Goal: Task Accomplishment & Management: Use online tool/utility

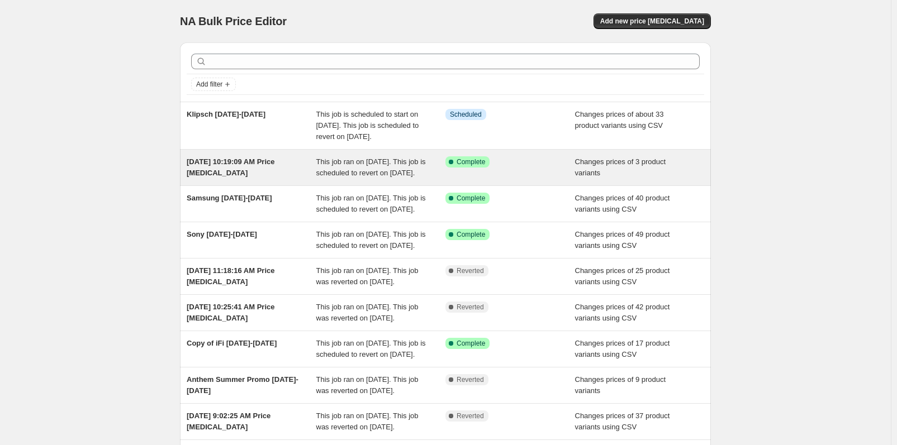
click at [252, 179] on div "[DATE] 10:19:09 AM Price [MEDICAL_DATA]" at bounding box center [252, 168] width 130 height 22
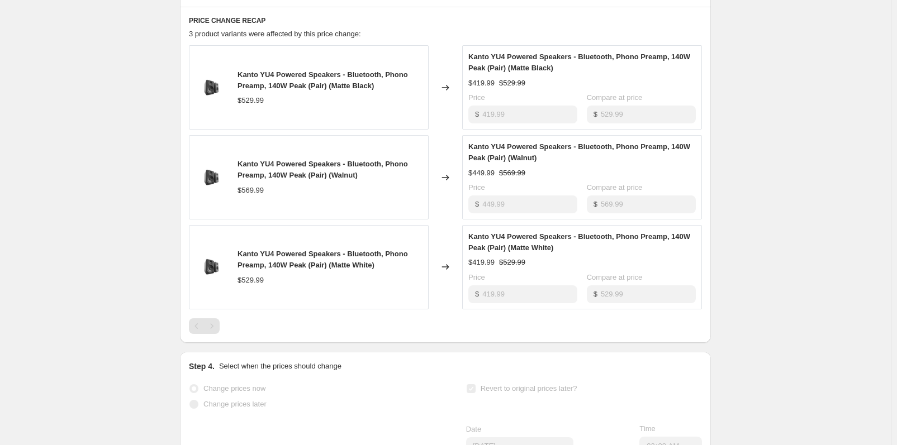
scroll to position [615, 0]
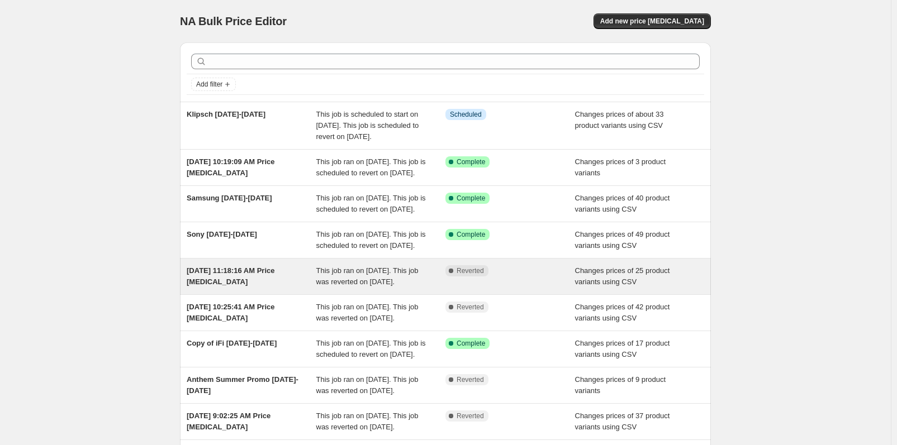
click at [282, 288] on div "[DATE] 11:18:16 AM Price [MEDICAL_DATA]" at bounding box center [252, 277] width 130 height 22
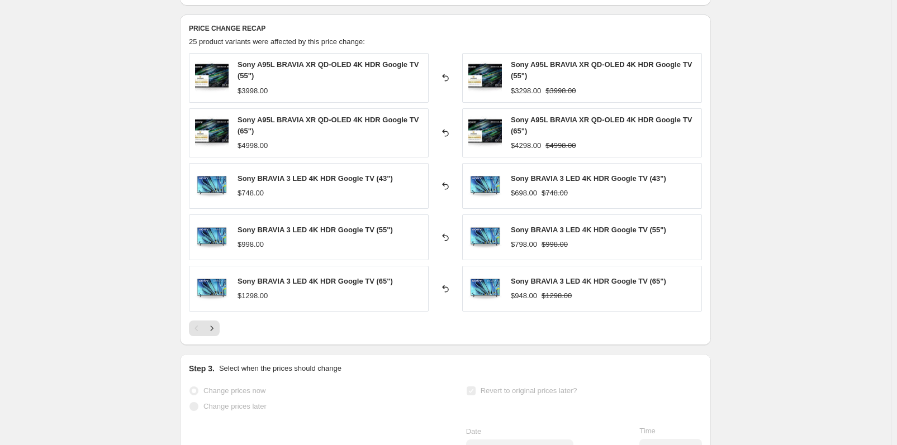
scroll to position [503, 0]
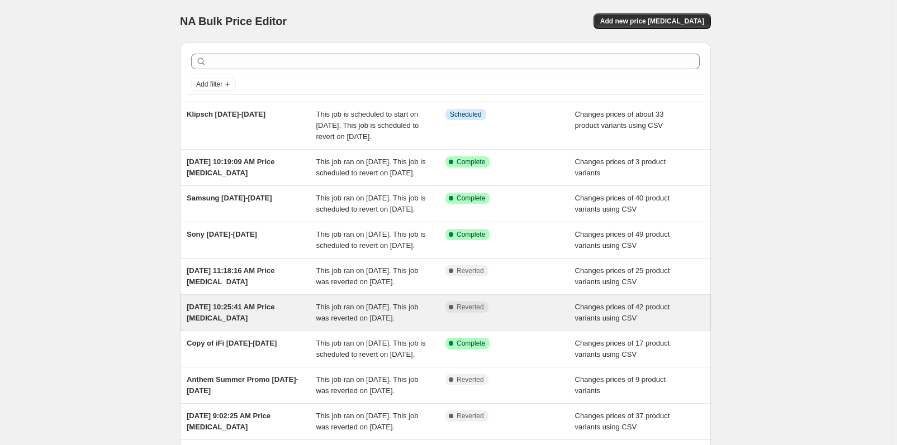
click at [269, 323] on span "[DATE] 10:25:41 AM Price [MEDICAL_DATA]" at bounding box center [231, 313] width 88 height 20
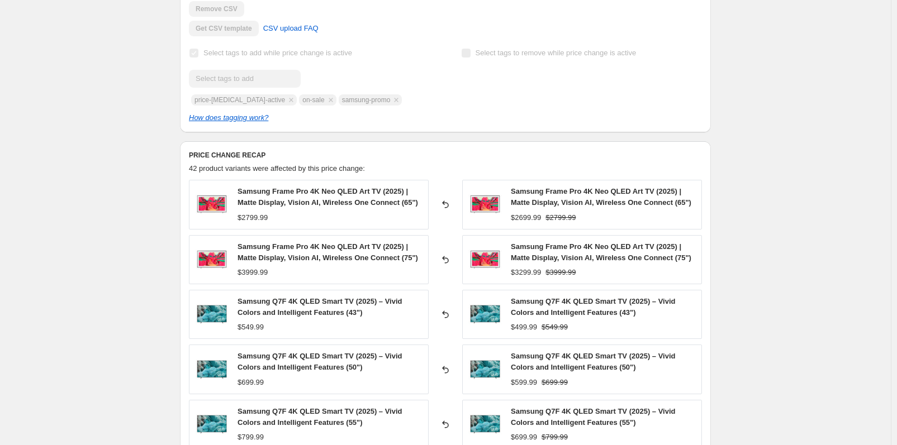
scroll to position [391, 0]
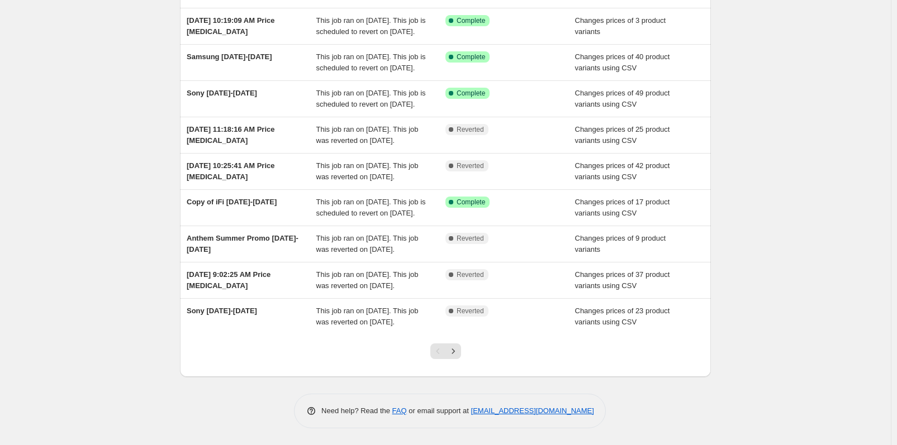
scroll to position [253, 0]
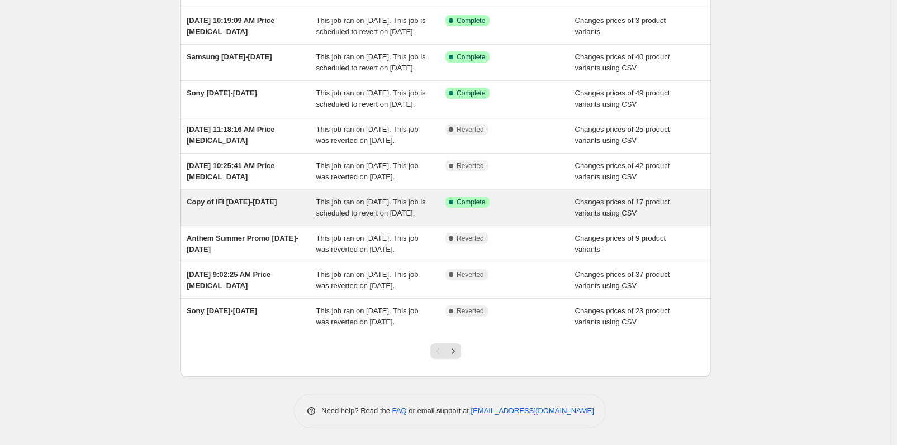
click at [220, 197] on div "Copy of iFi [DATE]-[DATE]" at bounding box center [252, 208] width 130 height 22
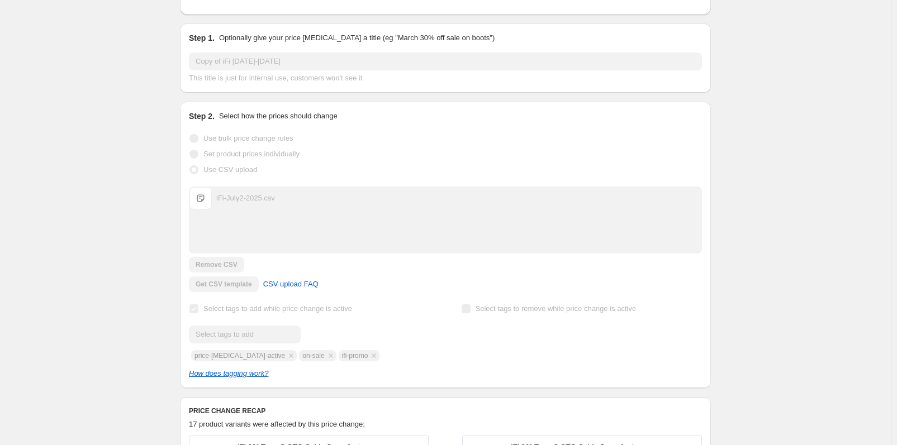
scroll to position [559, 0]
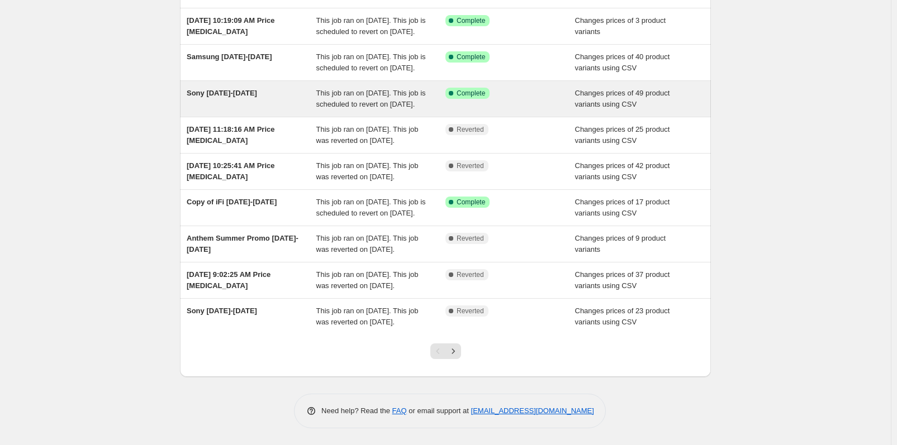
scroll to position [253, 0]
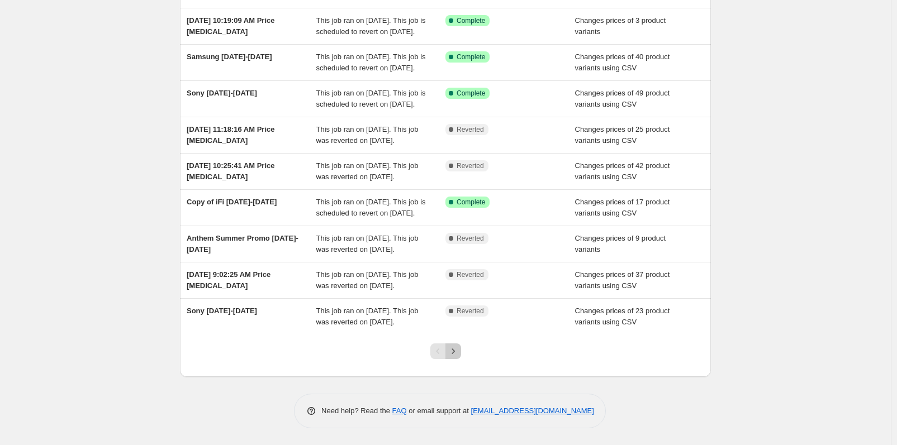
click at [459, 350] on icon "Next" at bounding box center [453, 351] width 11 height 11
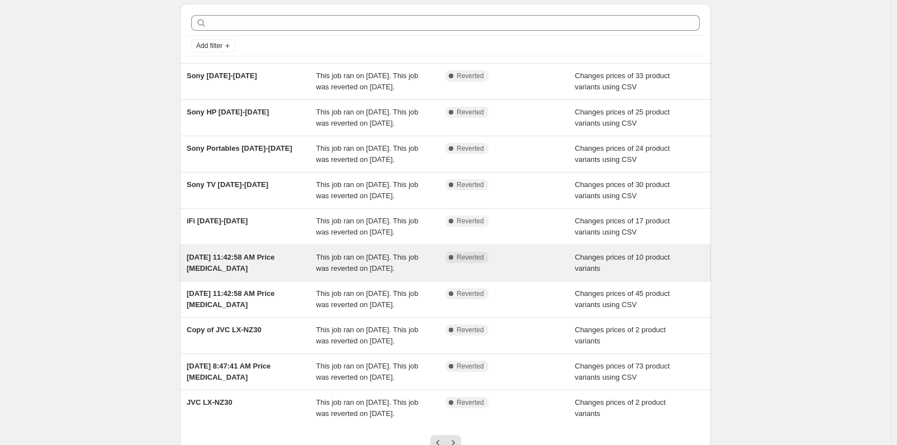
scroll to position [0, 0]
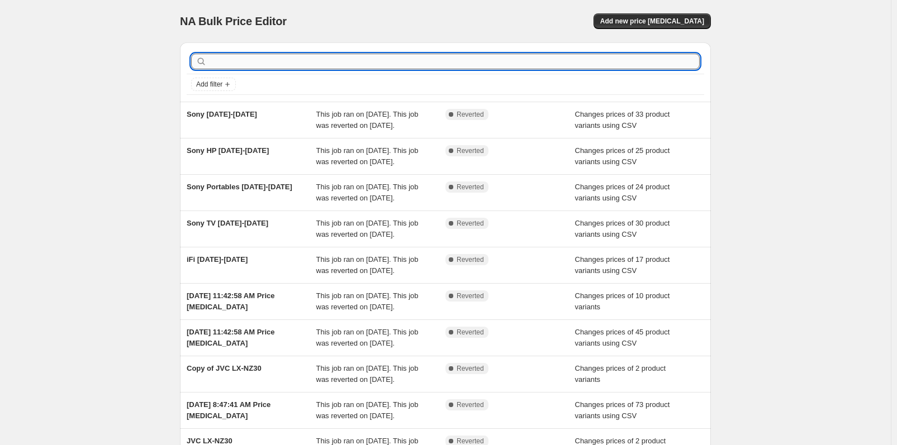
click at [353, 64] on input "text" at bounding box center [454, 62] width 491 height 16
type input "a"
type input "dra"
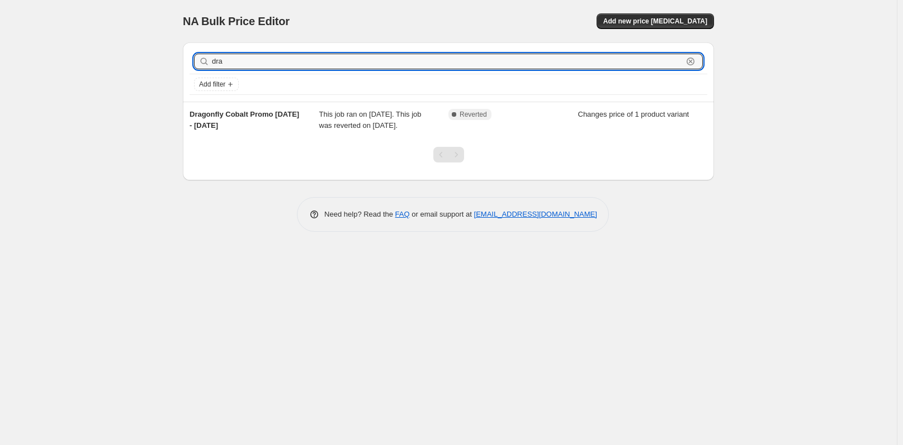
drag, startPoint x: 347, startPoint y: 58, endPoint x: 201, endPoint y: 57, distance: 146.5
click at [201, 57] on div "dra Clear" at bounding box center [448, 62] width 509 height 16
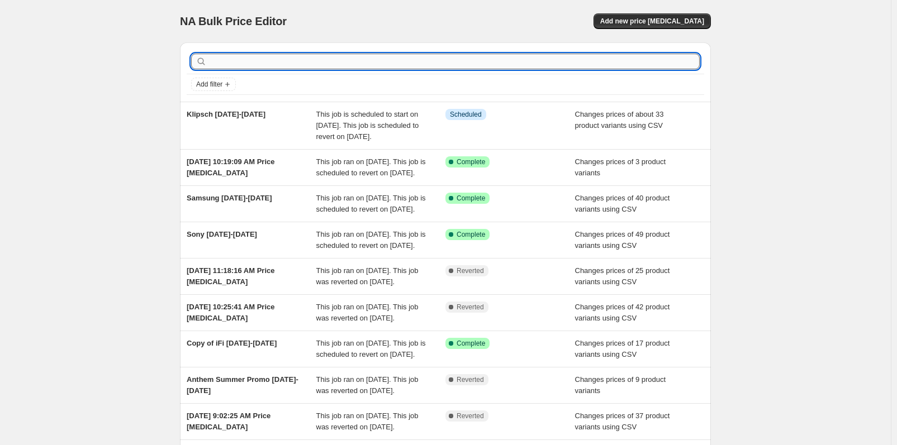
click at [296, 64] on input "text" at bounding box center [454, 62] width 491 height 16
paste input "Audioquest Dragonfly Cobalt USB Digital to Analog Converter and Headphone Amp"
type input "Audioquest Dragonfly Cobalt USB Digital to Analog Converter and Headphone Amp"
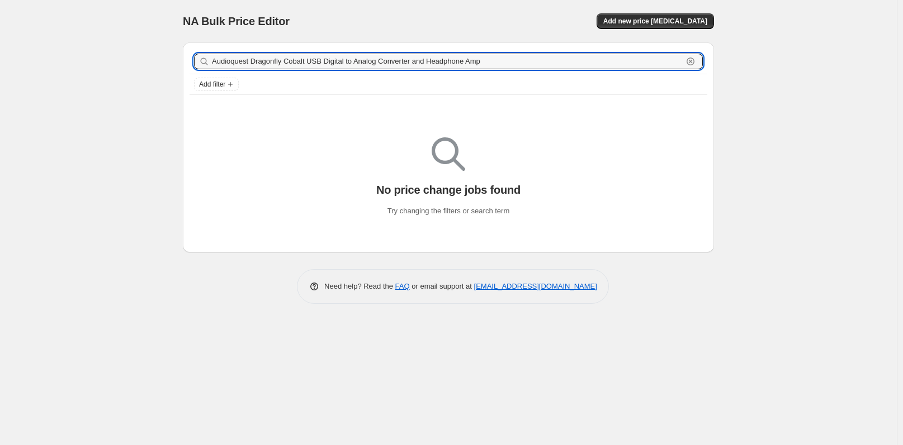
drag, startPoint x: 515, startPoint y: 64, endPoint x: 197, endPoint y: 58, distance: 317.5
click at [198, 58] on div "Audioquest Dragonfly Cobalt USB Digital to Analog Converter and Headphone Amp C…" at bounding box center [448, 62] width 509 height 16
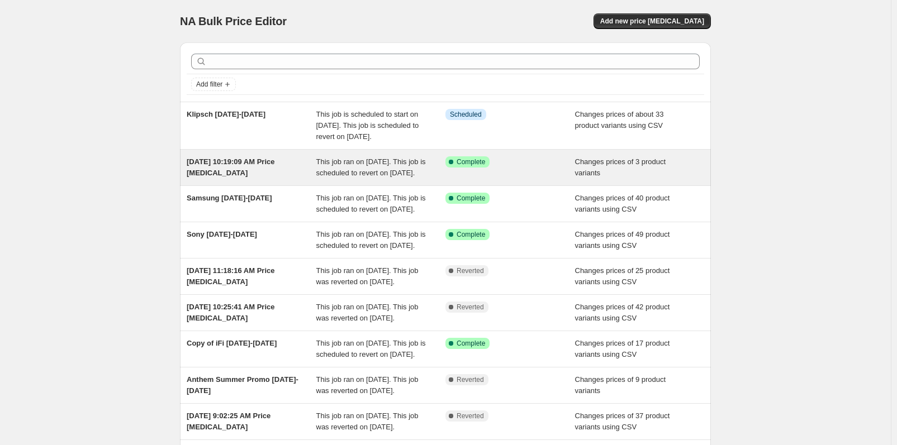
click at [232, 174] on span "[DATE] 10:19:09 AM Price [MEDICAL_DATA]" at bounding box center [231, 168] width 88 height 20
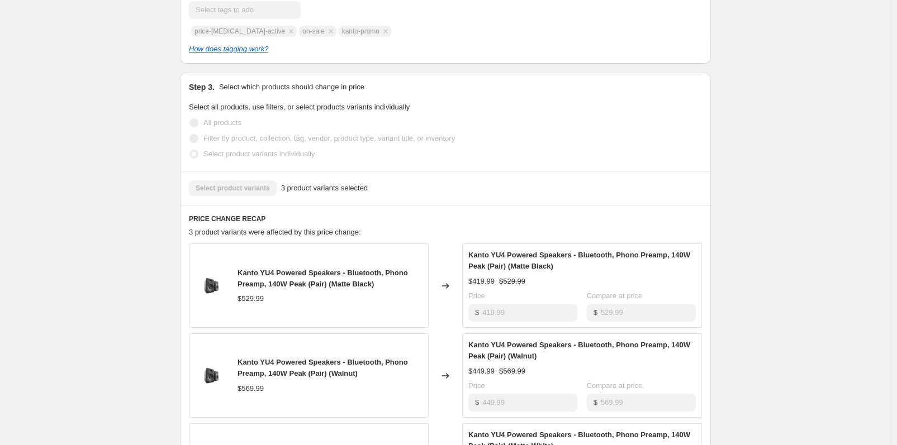
scroll to position [391, 0]
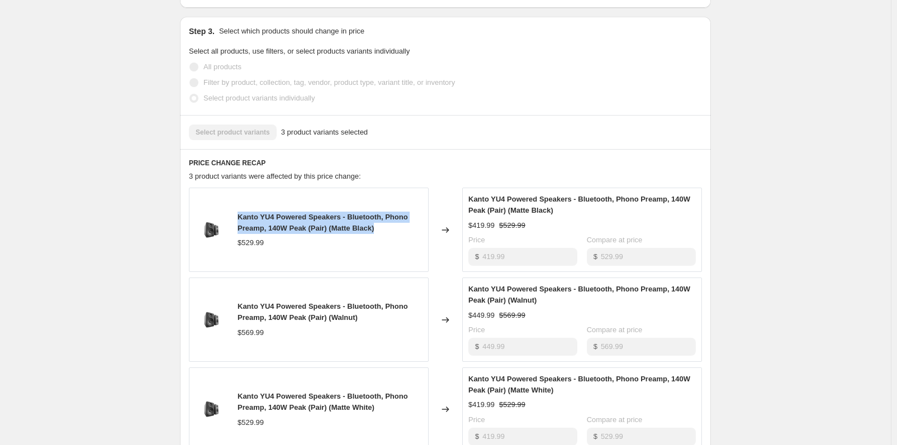
drag, startPoint x: 241, startPoint y: 229, endPoint x: 384, endPoint y: 243, distance: 143.3
click at [384, 234] on div "Kanto YU4 Powered Speakers - Bluetooth, Phono Preamp, 140W Peak (Pair) (Matte B…" at bounding box center [330, 223] width 185 height 22
copy span "Kanto YU4 Powered Speakers - Bluetooth, Phono Preamp, 140W Peak (Pair) (Matte B…"
